Goal: Task Accomplishment & Management: Manage account settings

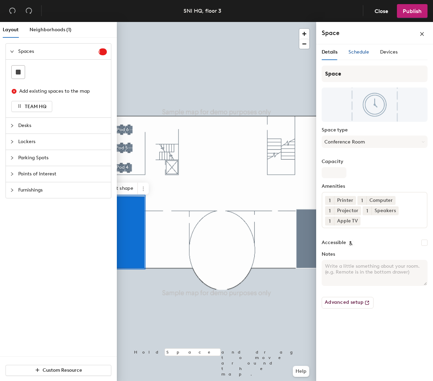
click at [368, 48] on div "Schedule" at bounding box center [358, 52] width 21 height 8
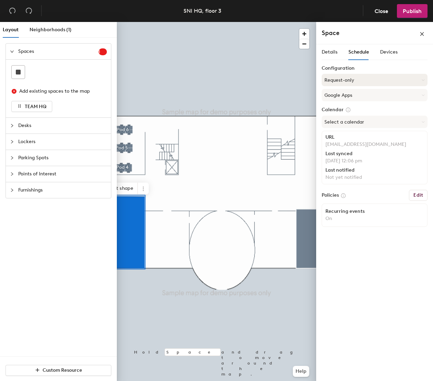
click at [380, 79] on button "Request-only" at bounding box center [374, 80] width 106 height 12
click at [341, 97] on div "On-demand" at bounding box center [374, 97] width 105 height 10
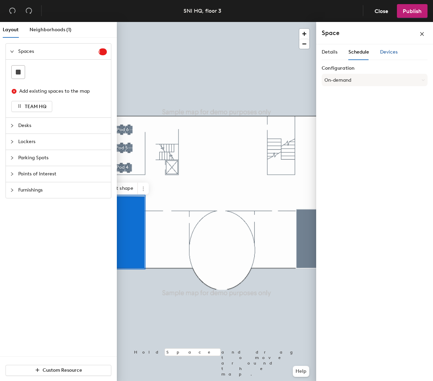
click at [384, 52] on span "Devices" at bounding box center [389, 52] width 18 height 6
click at [356, 50] on span "Schedule" at bounding box center [358, 52] width 21 height 6
click at [347, 77] on button "On-demand" at bounding box center [374, 80] width 106 height 12
click at [350, 106] on div at bounding box center [354, 108] width 8 height 8
click at [350, 92] on div "Configuration On-demand On-demand Scheduled Request-only" at bounding box center [374, 79] width 106 height 26
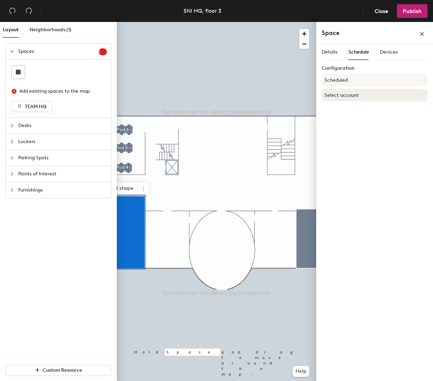
click at [352, 92] on button "Select account" at bounding box center [374, 95] width 106 height 12
click at [358, 79] on button "Scheduled" at bounding box center [374, 80] width 106 height 12
click at [353, 184] on div "Details Schedule Devices Configuration Scheduled On-demand Scheduled Request-on…" at bounding box center [374, 214] width 117 height 340
click at [351, 95] on button "Select account" at bounding box center [374, 95] width 106 height 12
click at [347, 122] on div "Microsoft 365" at bounding box center [374, 122] width 105 height 10
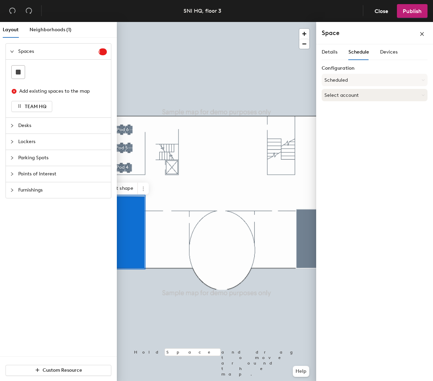
click at [353, 95] on button "Select account" at bounding box center [374, 95] width 106 height 12
click at [342, 113] on div "Google Apps" at bounding box center [374, 112] width 105 height 10
click at [359, 217] on div "Details Schedule Devices Configuration Scheduled Google Apps Calendar Select a …" at bounding box center [374, 214] width 117 height 340
click at [188, 22] on div at bounding box center [216, 22] width 199 height 0
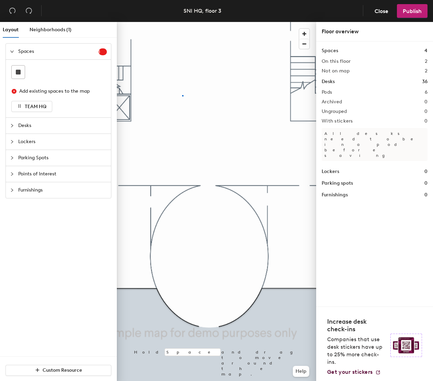
click at [182, 22] on div at bounding box center [216, 22] width 199 height 0
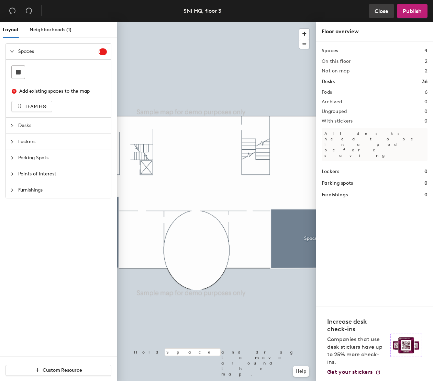
click at [383, 13] on span "Close" at bounding box center [381, 11] width 14 height 7
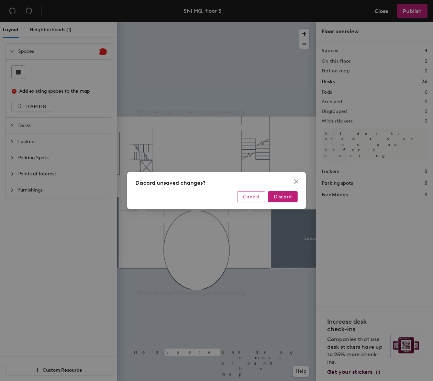
click at [257, 196] on span "Cancel" at bounding box center [251, 197] width 16 height 6
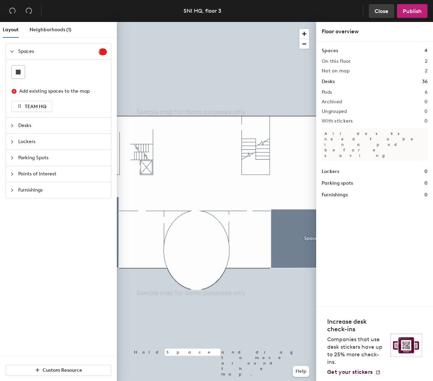
click at [378, 12] on span "Close" at bounding box center [381, 11] width 14 height 7
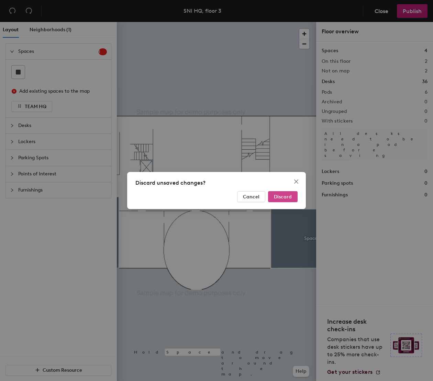
click at [280, 195] on span "Discard" at bounding box center [283, 197] width 18 height 6
